Goal: Find specific page/section: Find specific page/section

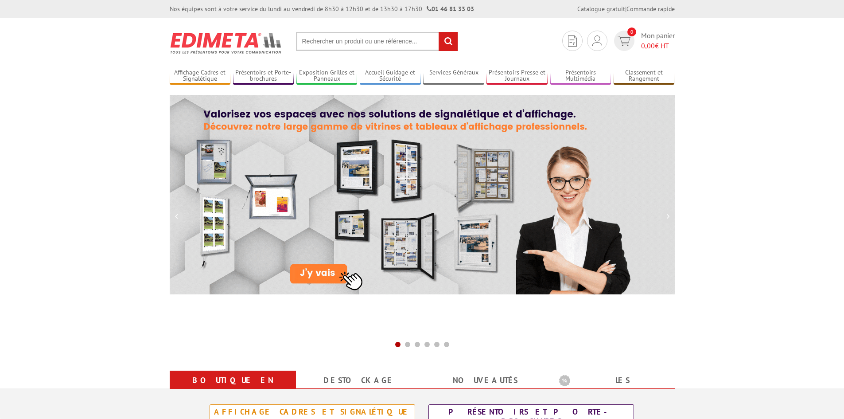
click at [342, 35] on input "text" at bounding box center [377, 41] width 162 height 19
click at [342, 39] on input "text" at bounding box center [377, 41] width 162 height 19
click at [340, 42] on input "text" at bounding box center [377, 41] width 162 height 19
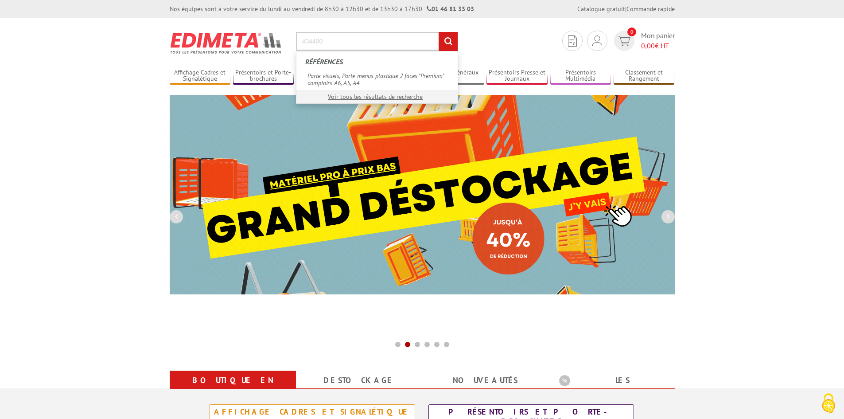
type input "404400"
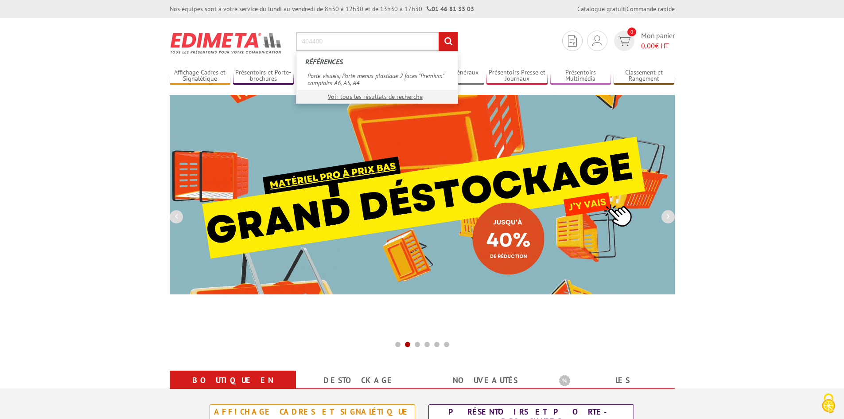
click at [439, 32] on input "rechercher" at bounding box center [448, 41] width 19 height 19
